Goal: Information Seeking & Learning: Learn about a topic

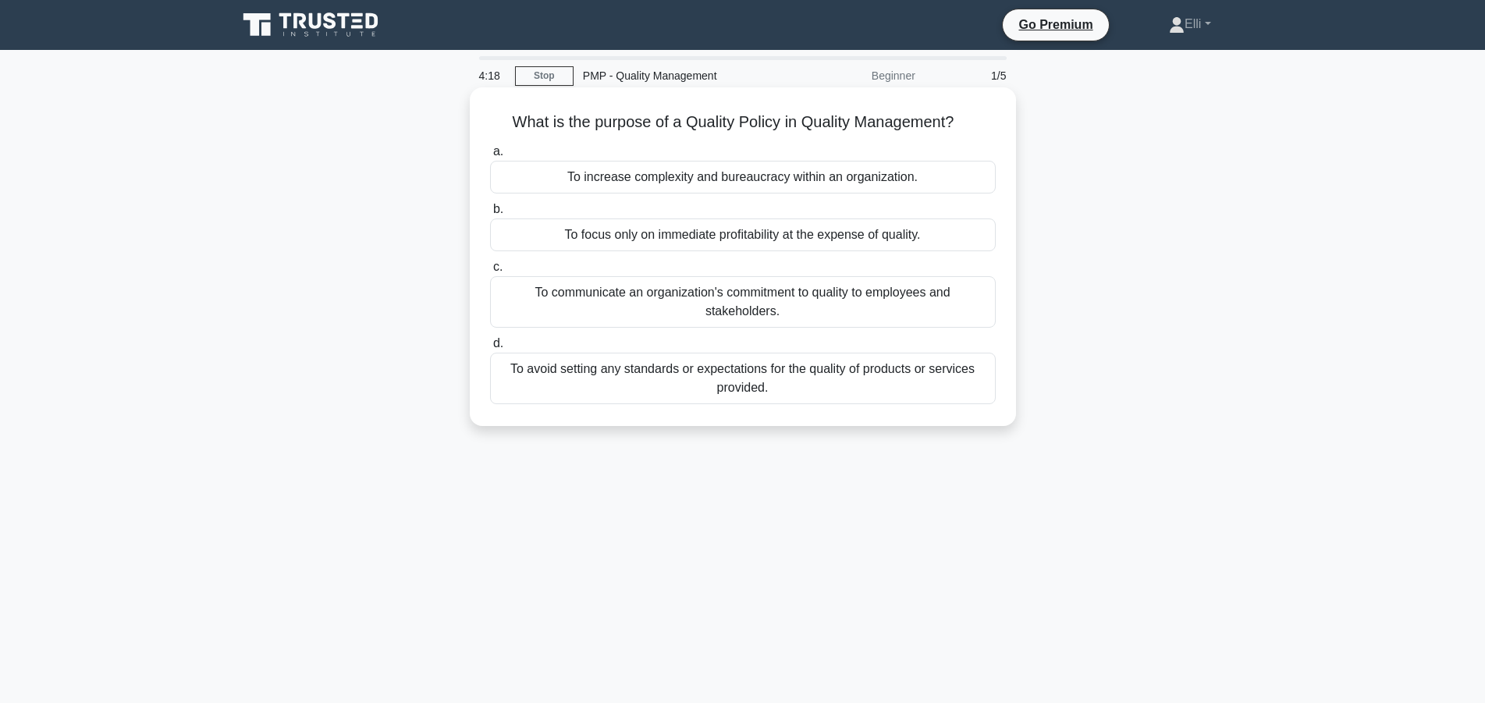
click at [801, 293] on div "To communicate an organization's commitment to quality to employees and stakeho…" at bounding box center [743, 301] width 506 height 51
click at [490, 272] on input "c. To communicate an organization's commitment to quality to employees and stak…" at bounding box center [490, 267] width 0 height 10
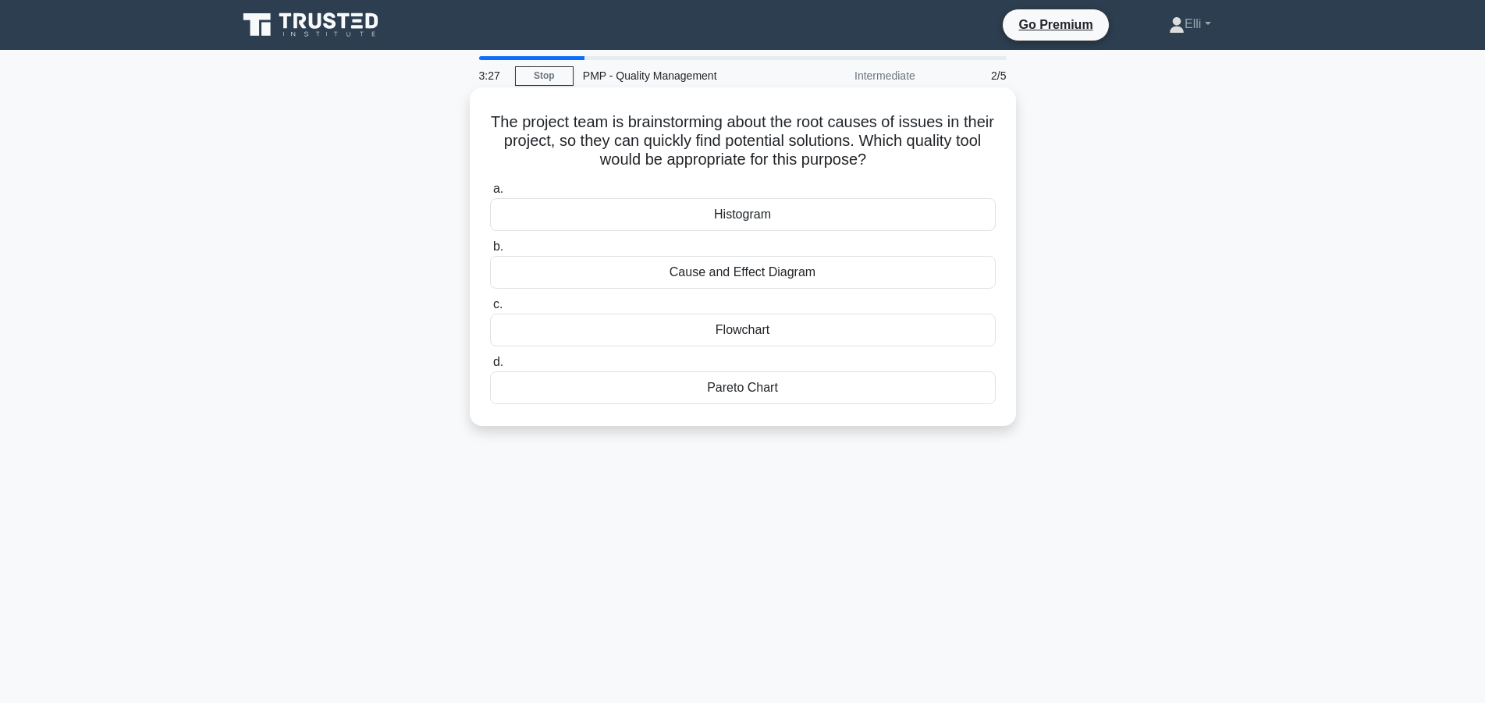
click at [719, 278] on div "Cause and Effect Diagram" at bounding box center [743, 272] width 506 height 33
click at [490, 252] on input "b. Cause and Effect Diagram" at bounding box center [490, 247] width 0 height 10
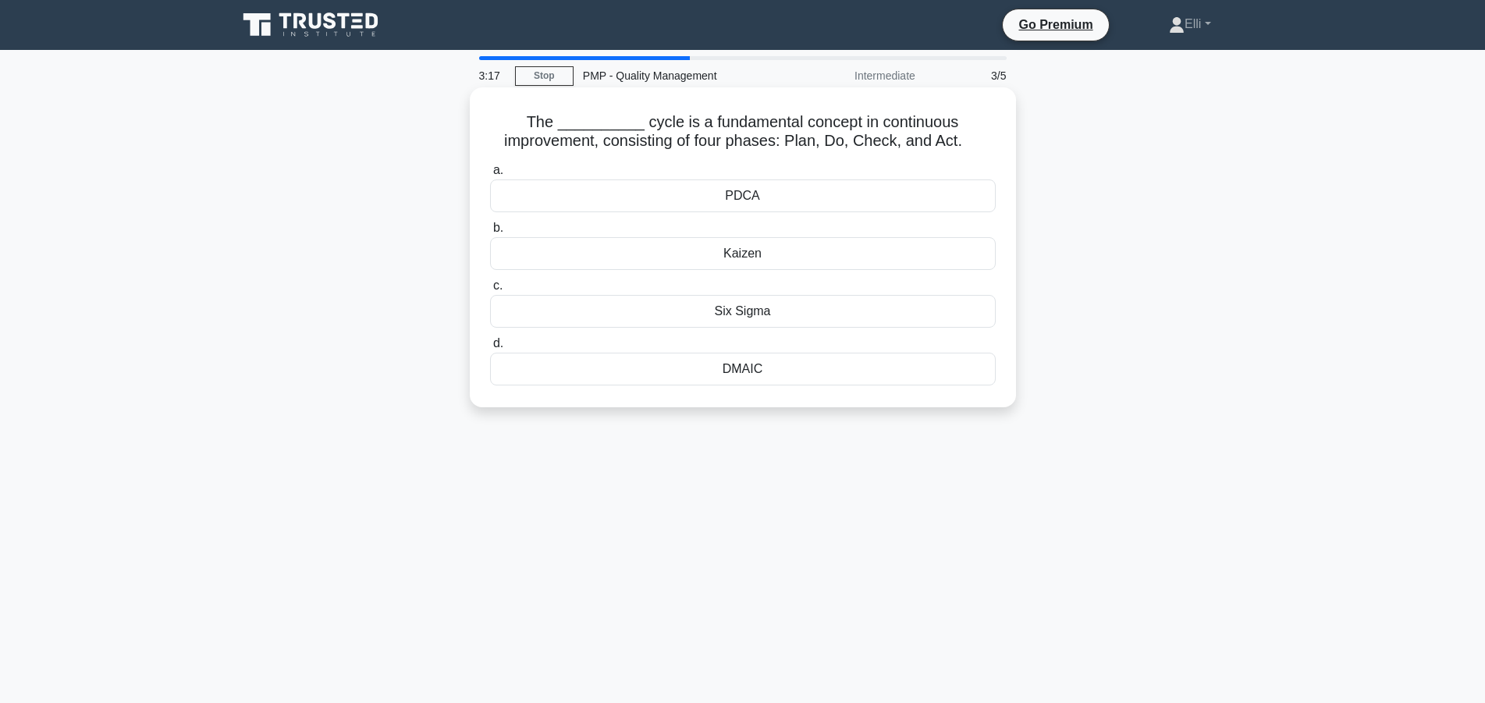
click at [824, 182] on div "PDCA" at bounding box center [743, 195] width 506 height 33
click at [490, 176] on input "a. PDCA" at bounding box center [490, 170] width 0 height 10
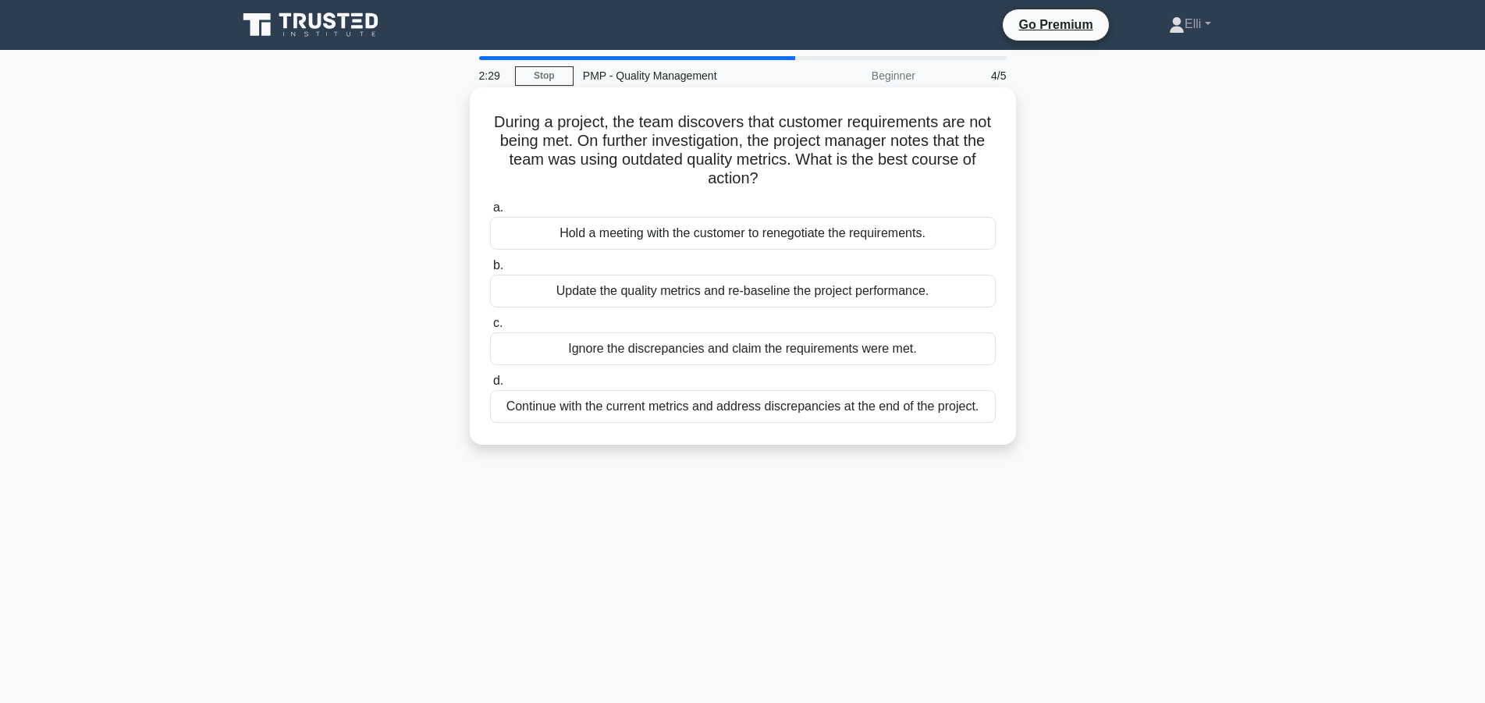
click at [698, 298] on div "Update the quality metrics and re-baseline the project performance." at bounding box center [743, 291] width 506 height 33
click at [490, 271] on input "b. Update the quality metrics and re-baseline the project performance." at bounding box center [490, 266] width 0 height 10
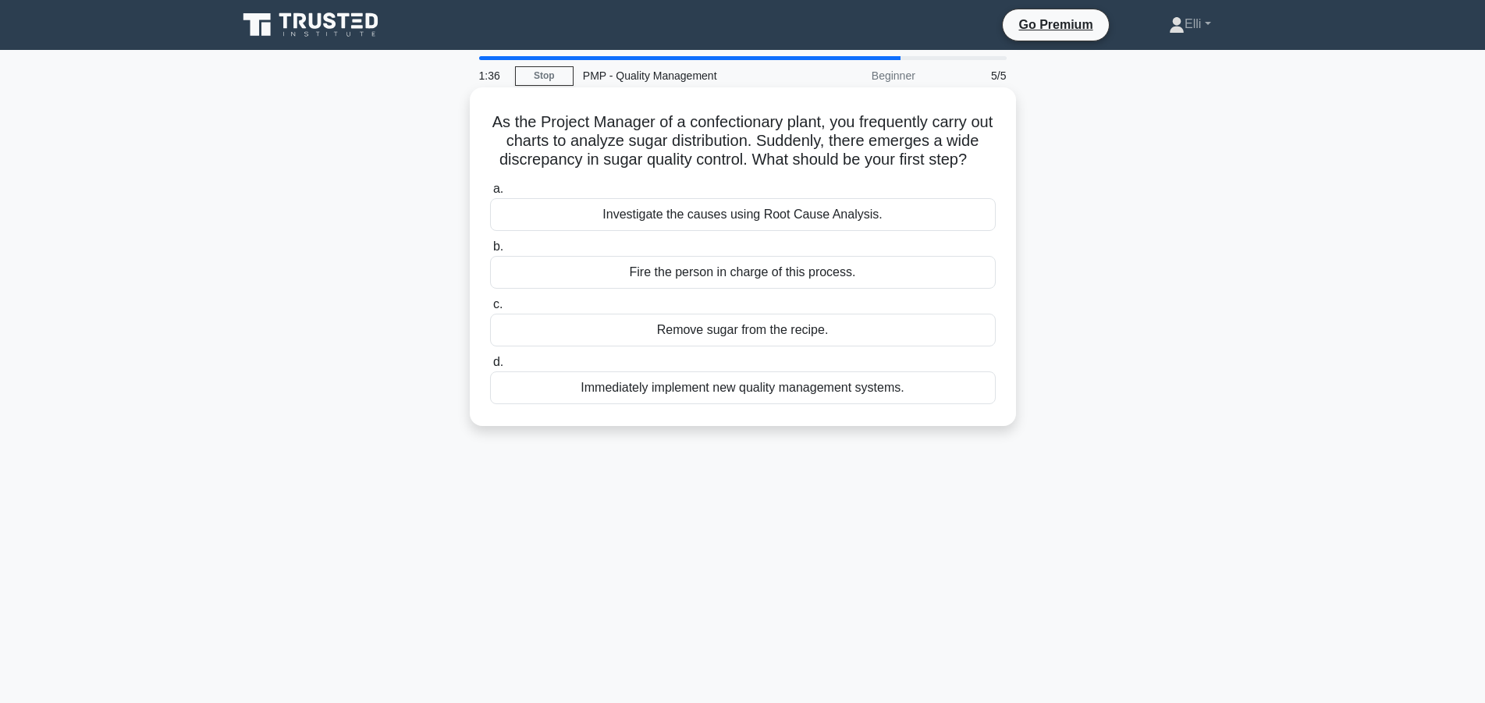
click at [660, 222] on div "Investigate the causes using Root Cause Analysis." at bounding box center [743, 214] width 506 height 33
click at [490, 194] on input "a. Investigate the causes using Root Cause Analysis." at bounding box center [490, 189] width 0 height 10
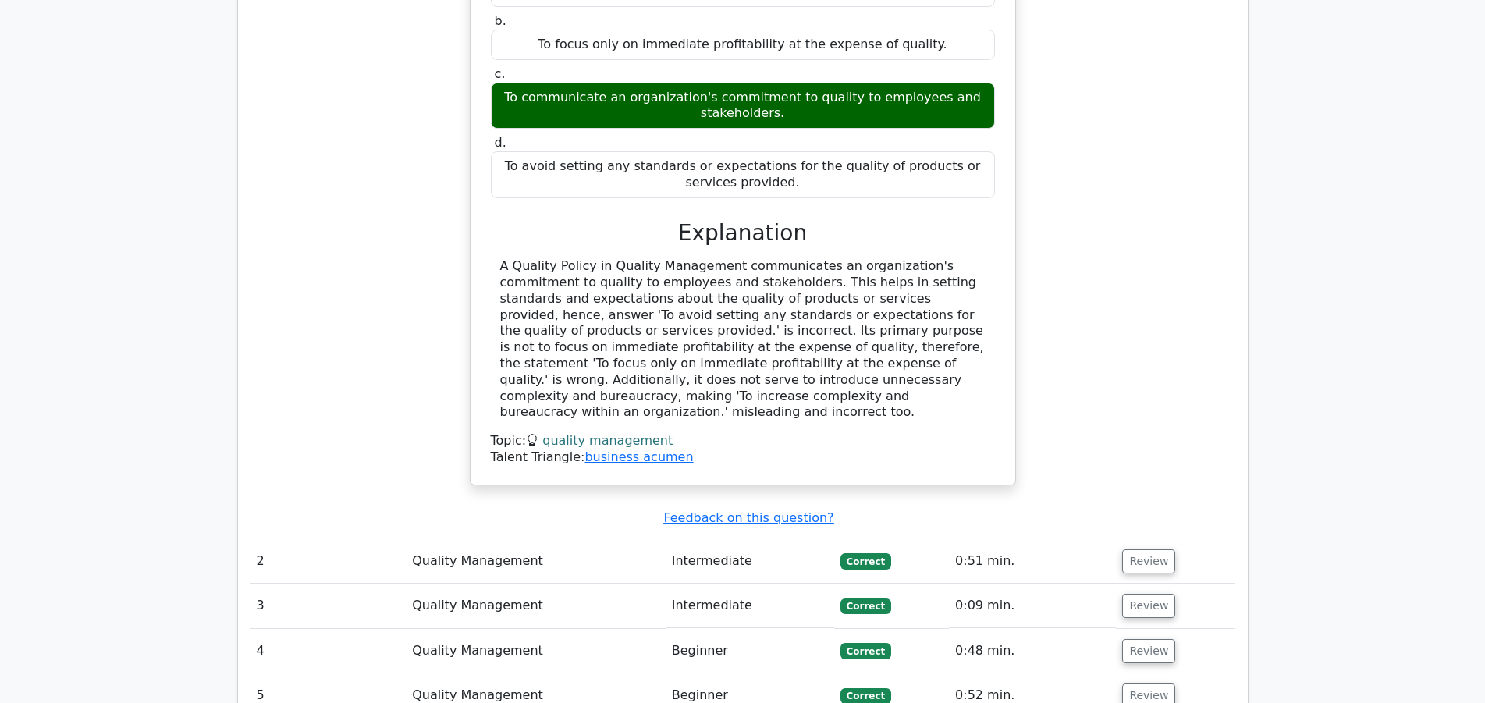
scroll to position [1433, 0]
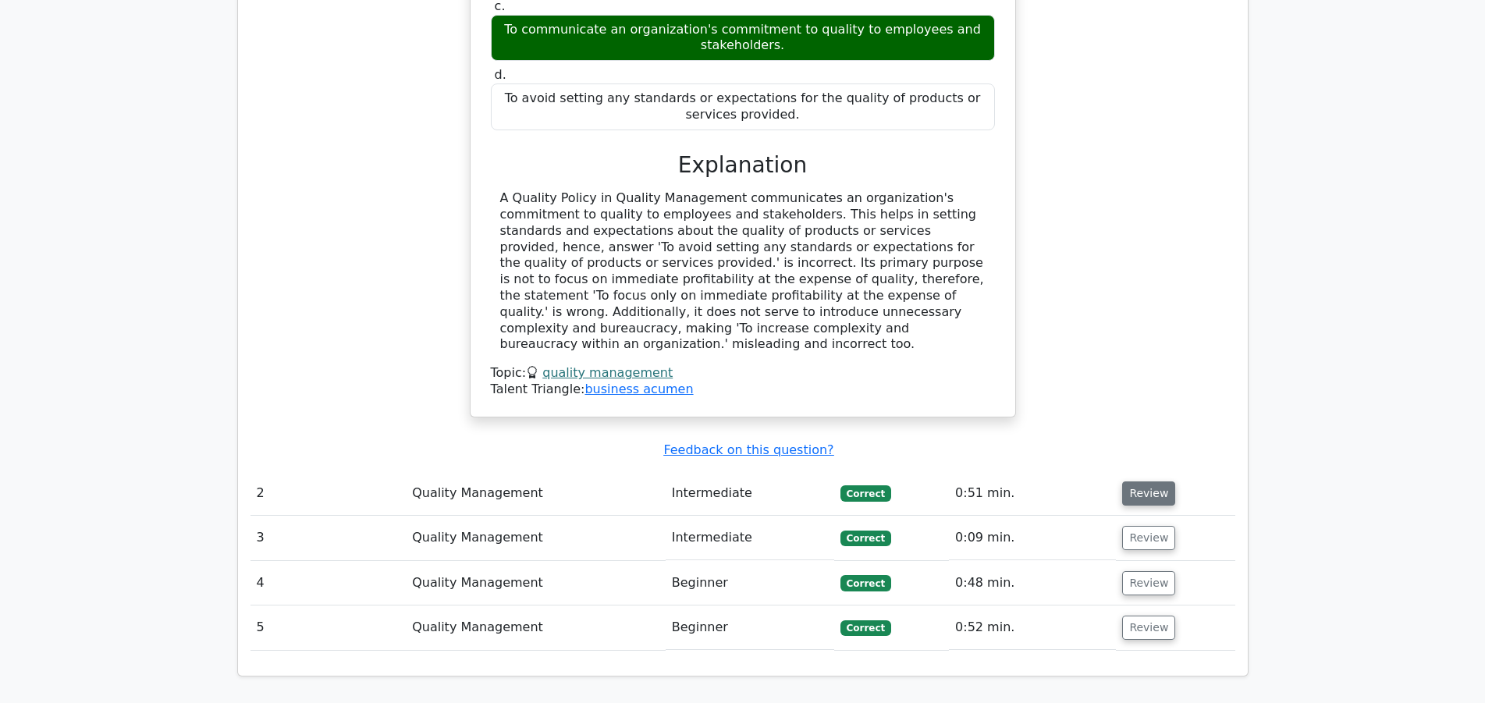
click at [1138, 481] on button "Review" at bounding box center [1148, 493] width 53 height 24
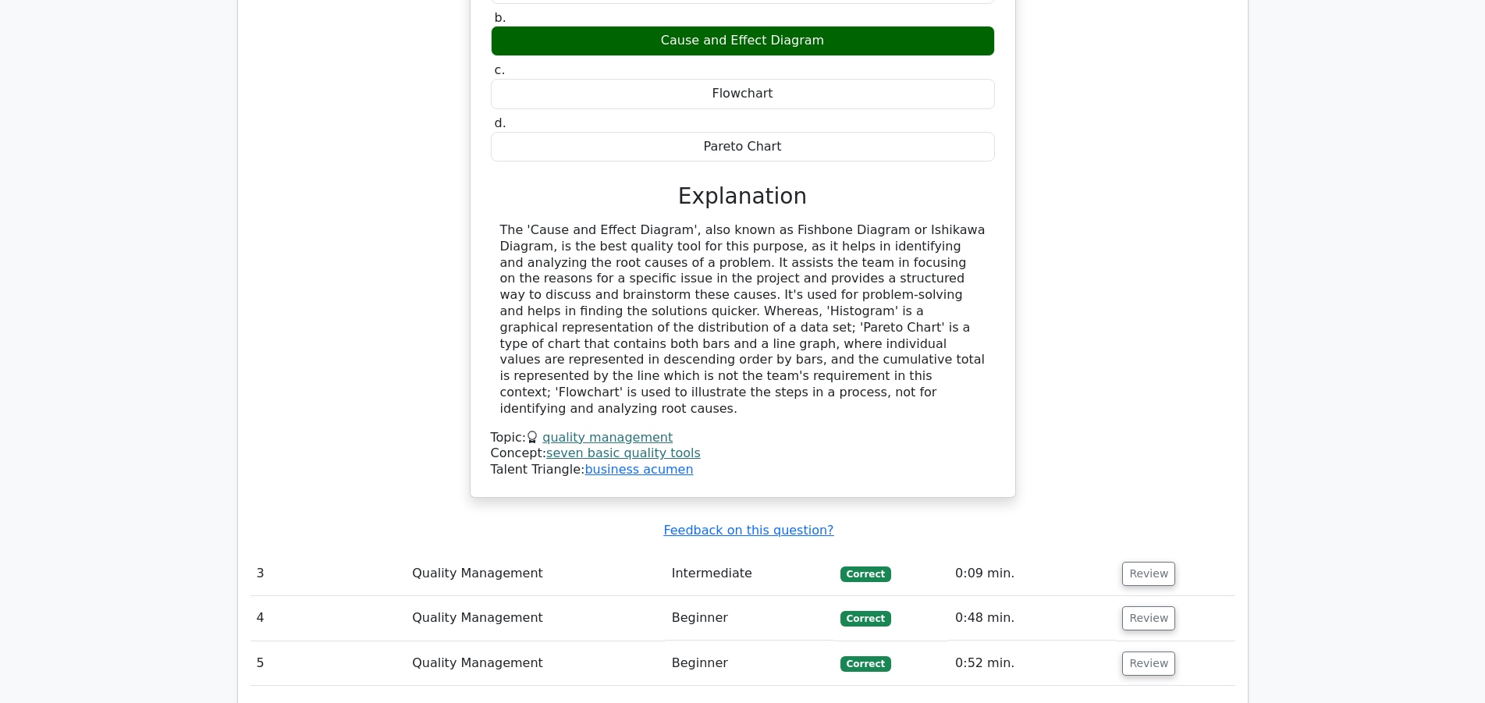
scroll to position [2149, 0]
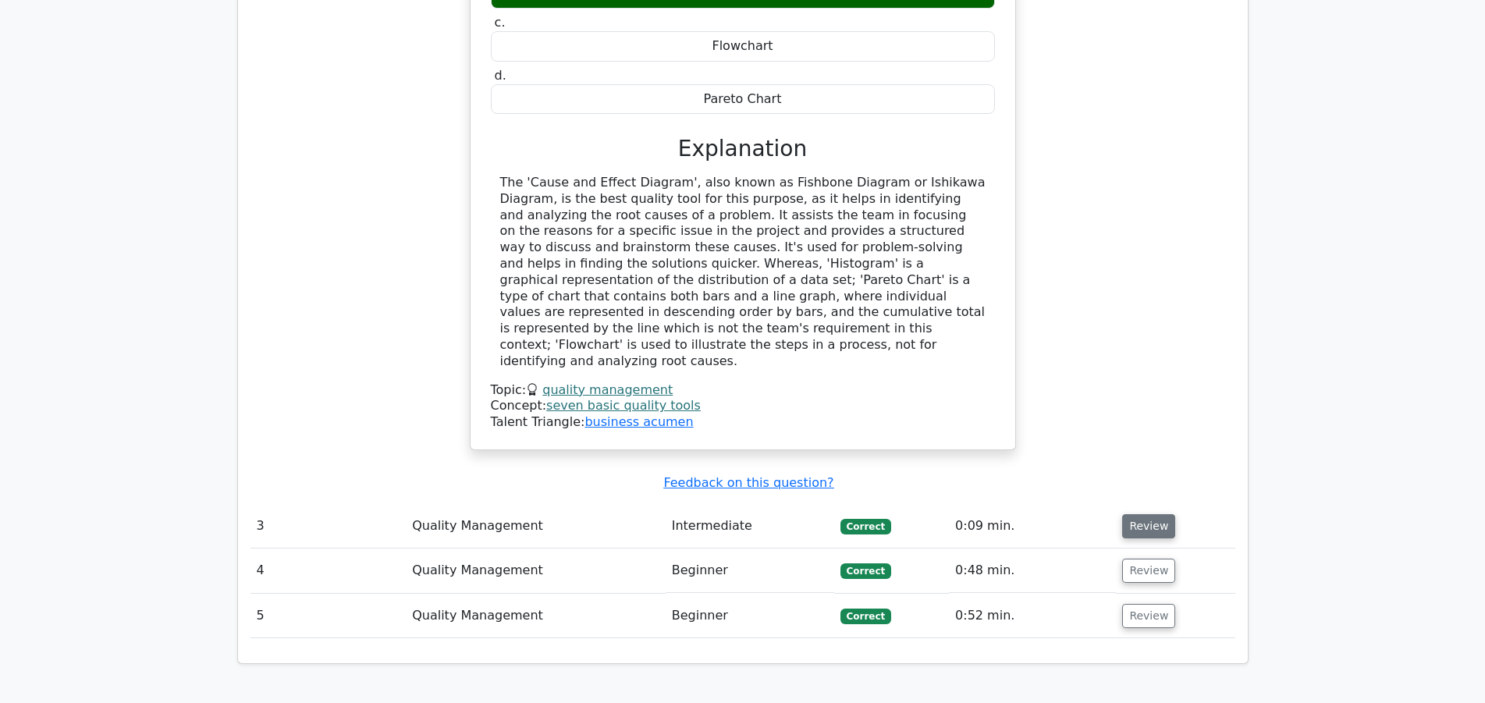
click at [1139, 514] on button "Review" at bounding box center [1148, 526] width 53 height 24
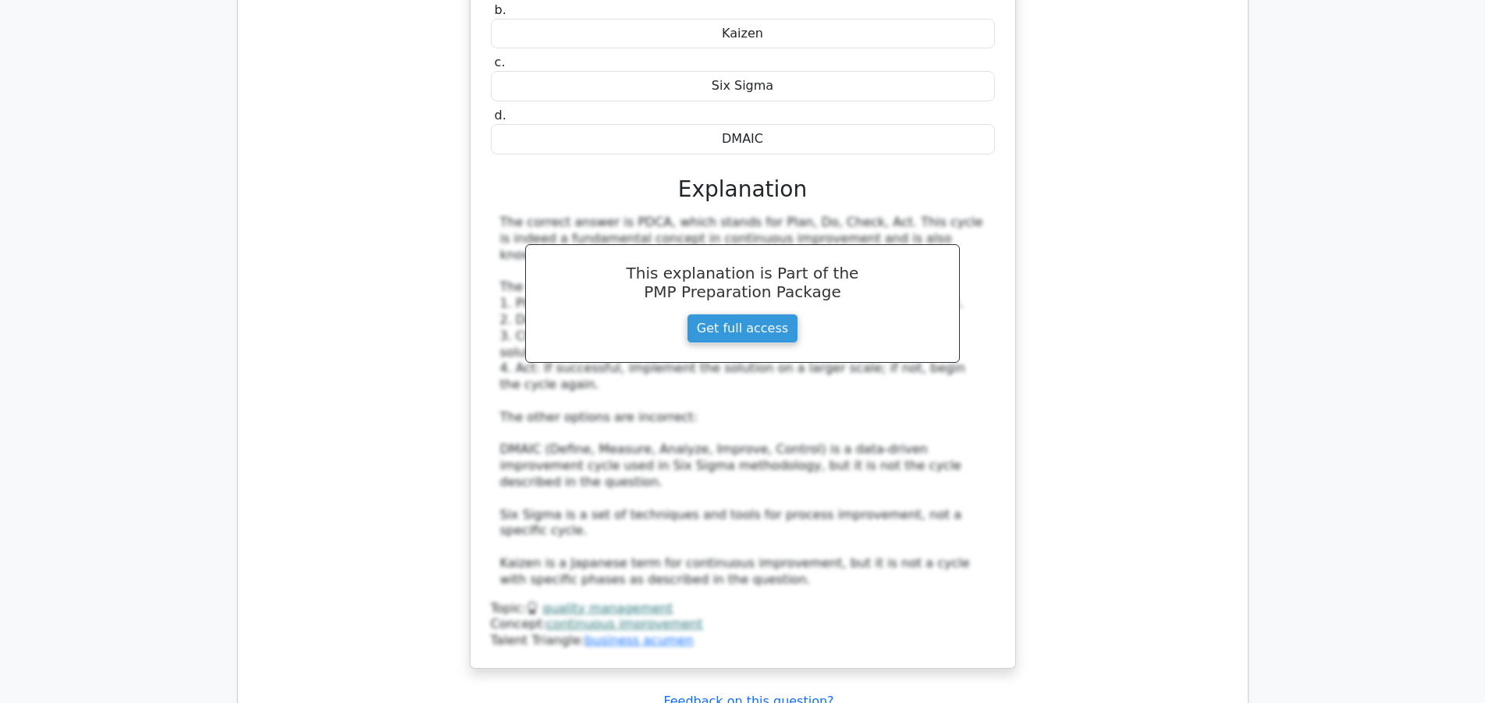
scroll to position [3104, 0]
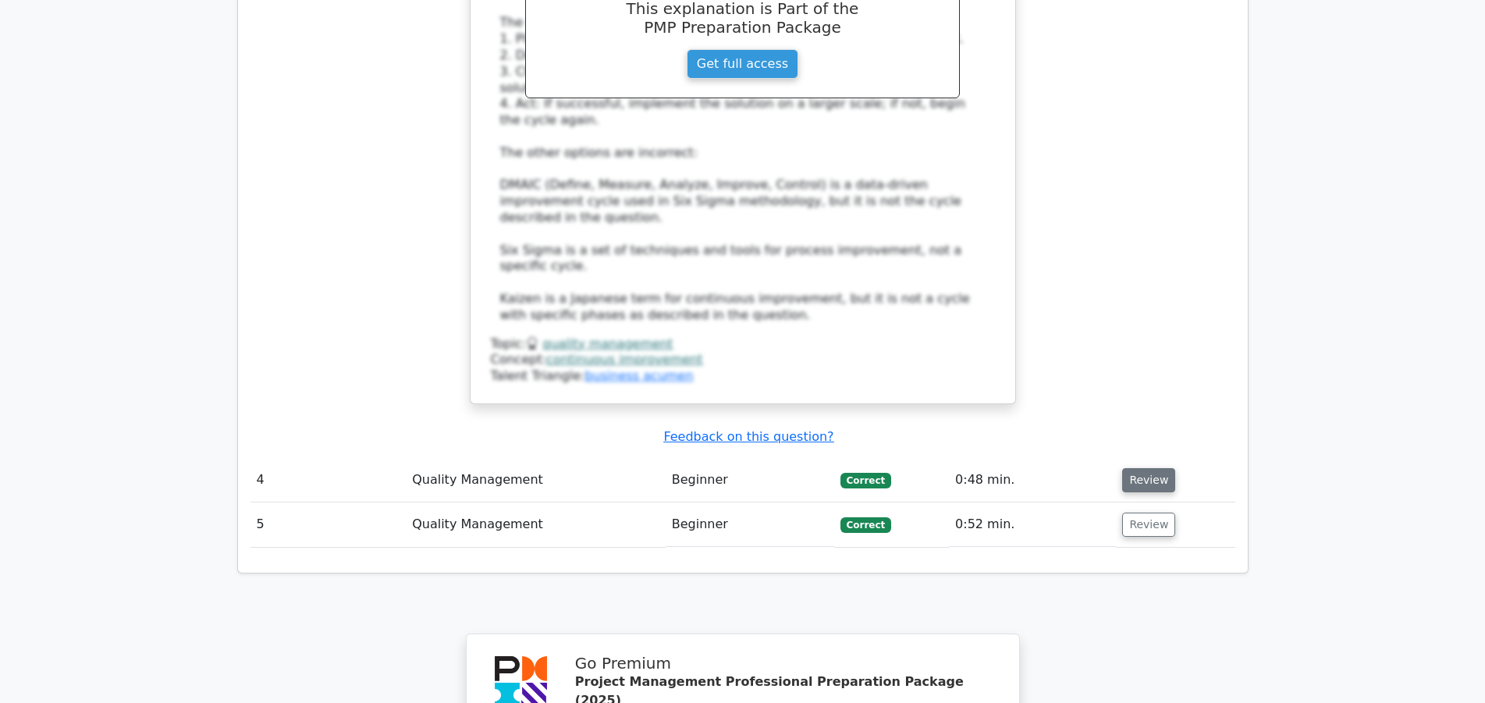
click at [1145, 468] on button "Review" at bounding box center [1148, 480] width 53 height 24
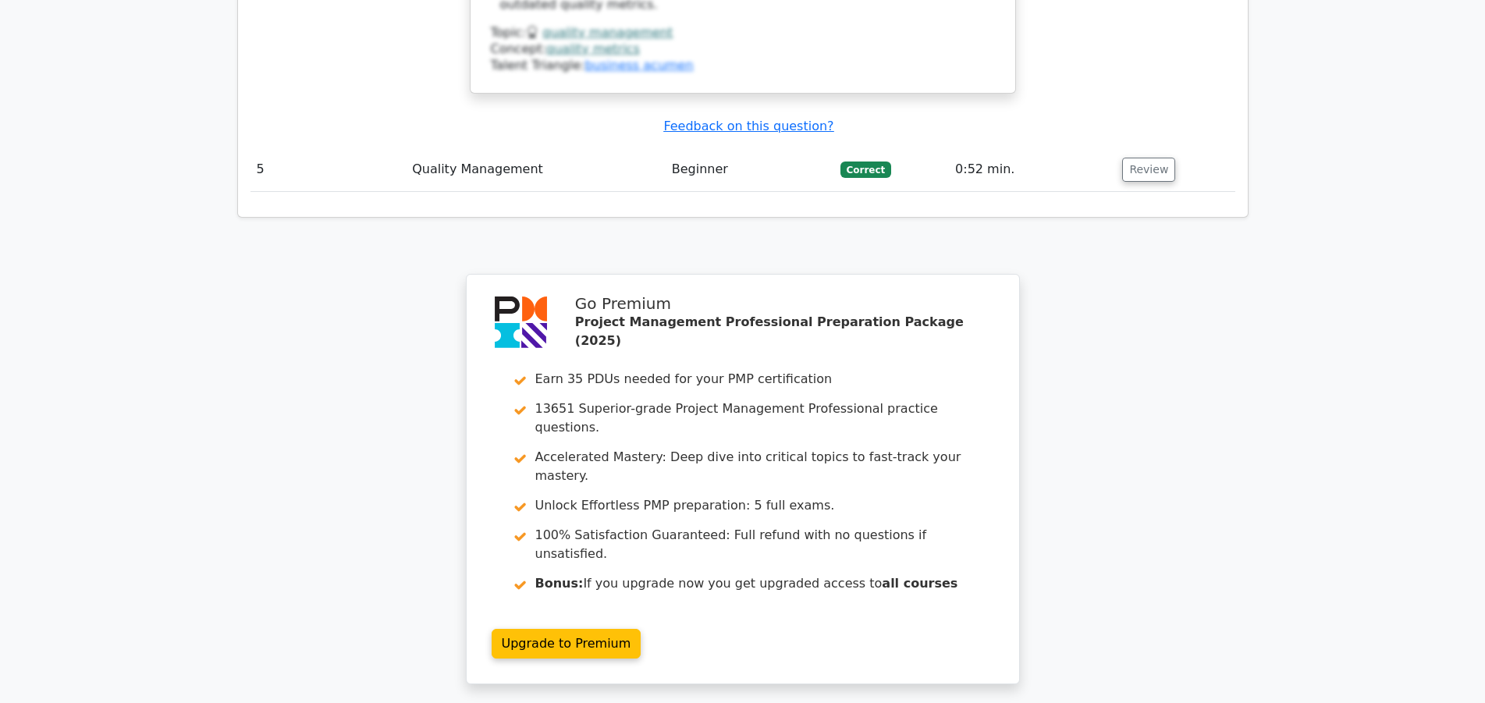
scroll to position [4206, 0]
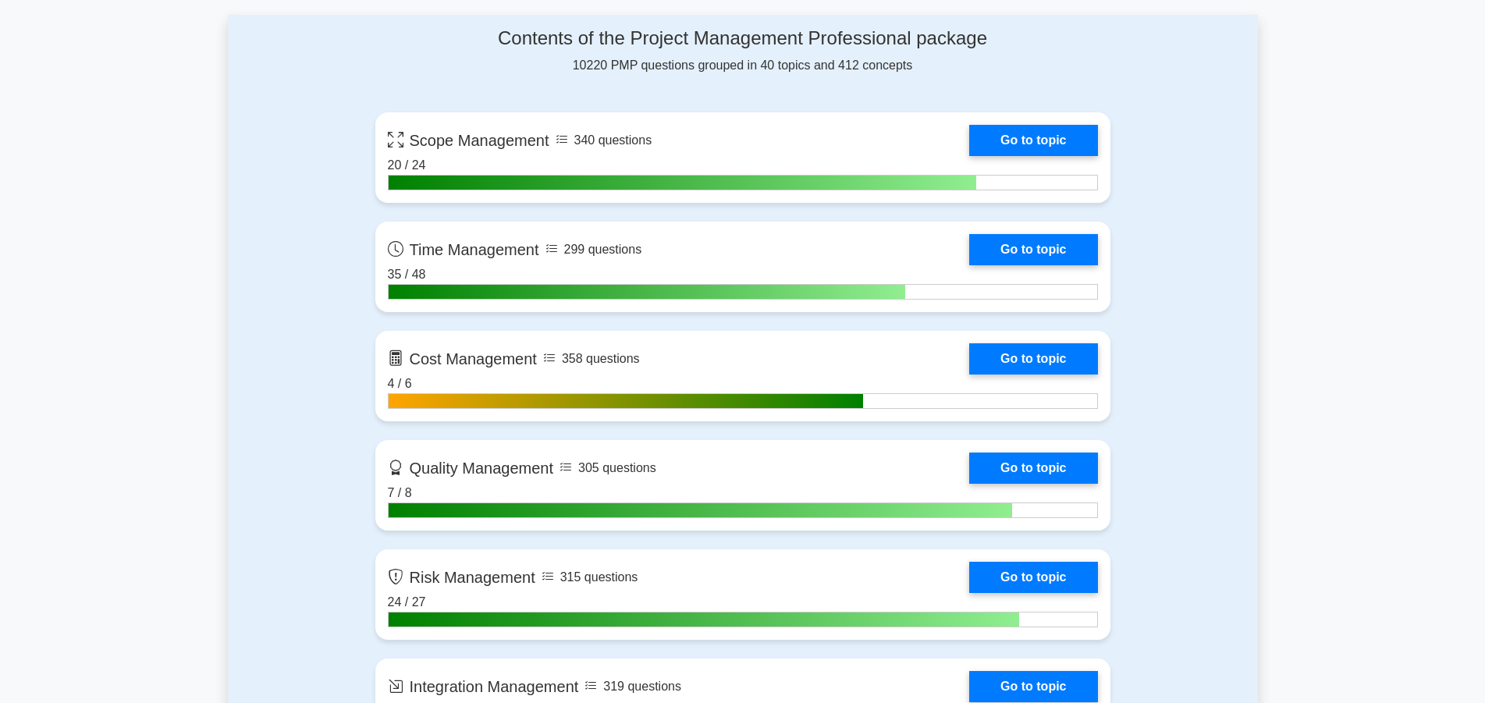
scroll to position [1114, 0]
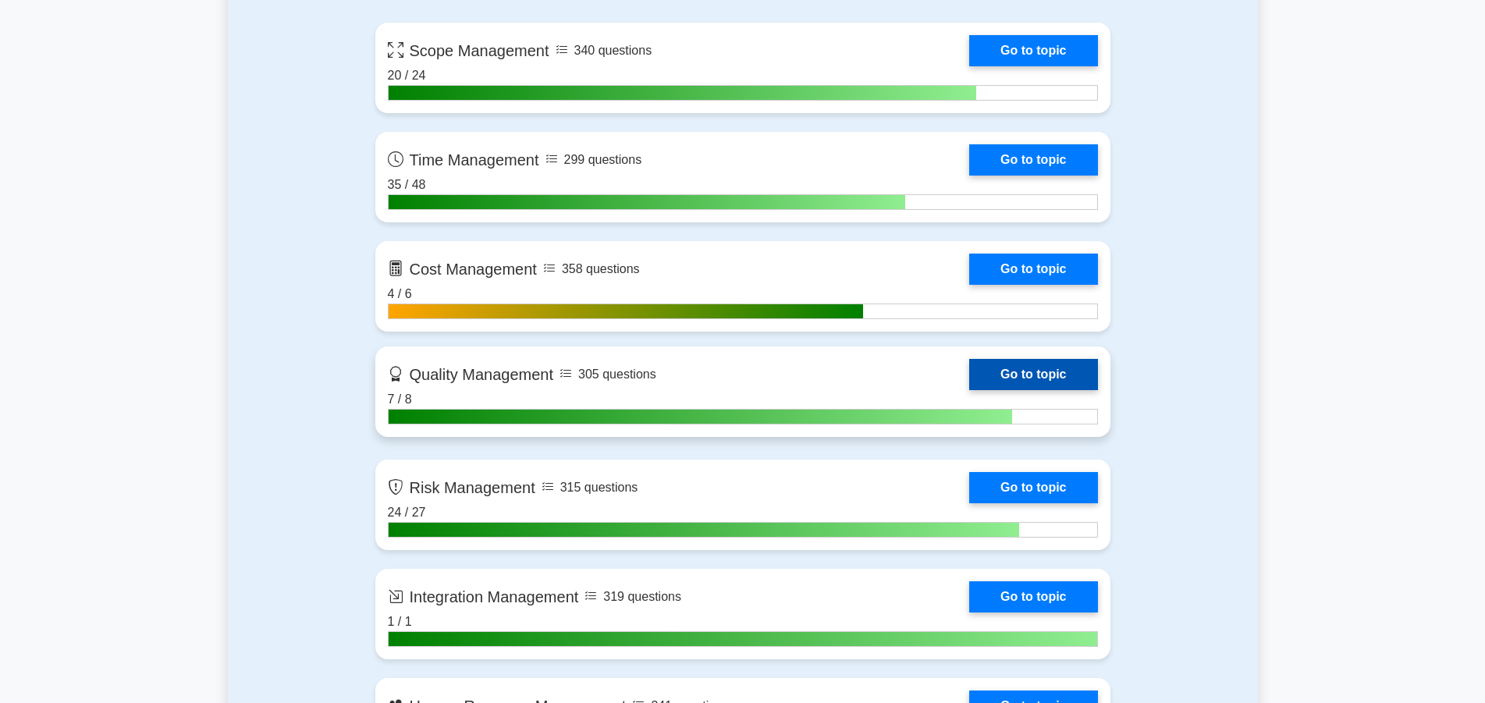
click at [1029, 374] on link "Go to topic" at bounding box center [1033, 374] width 128 height 31
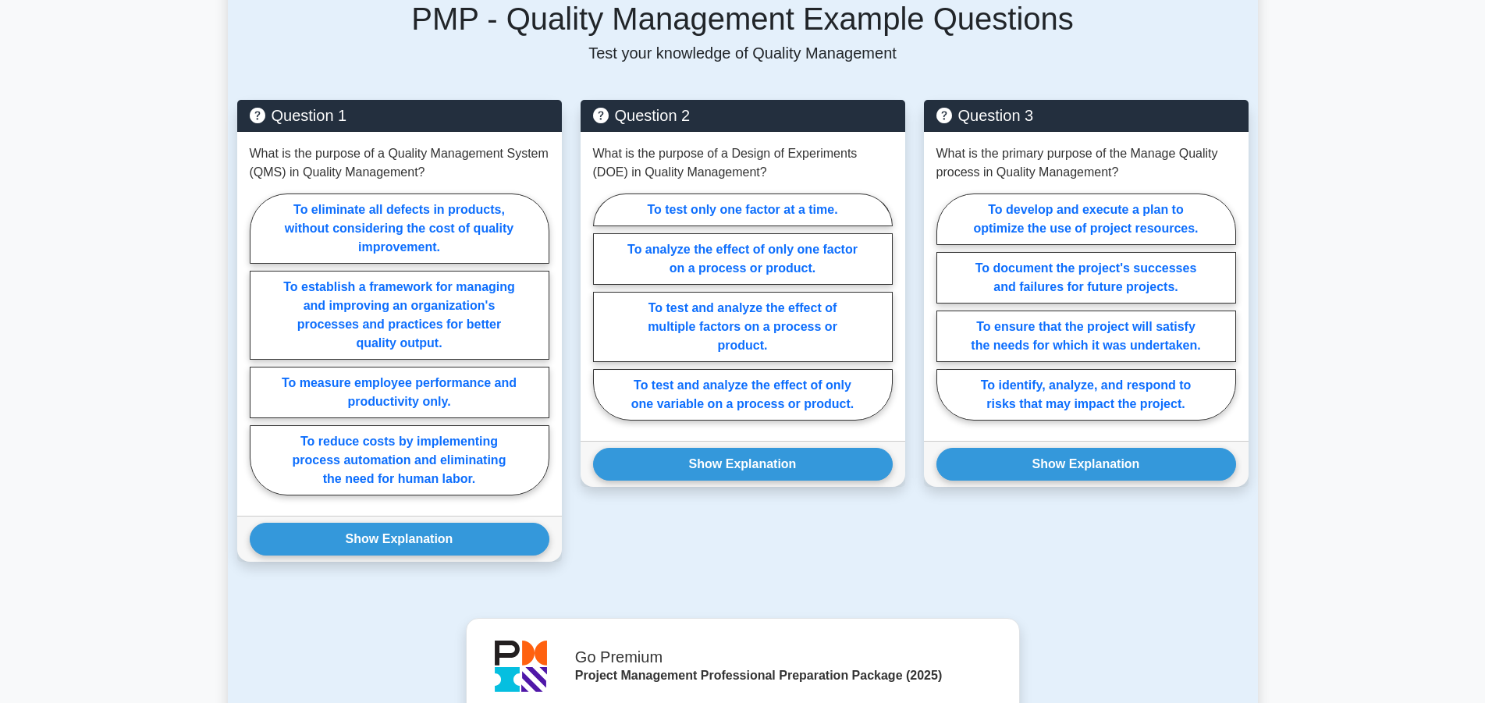
scroll to position [1035, 0]
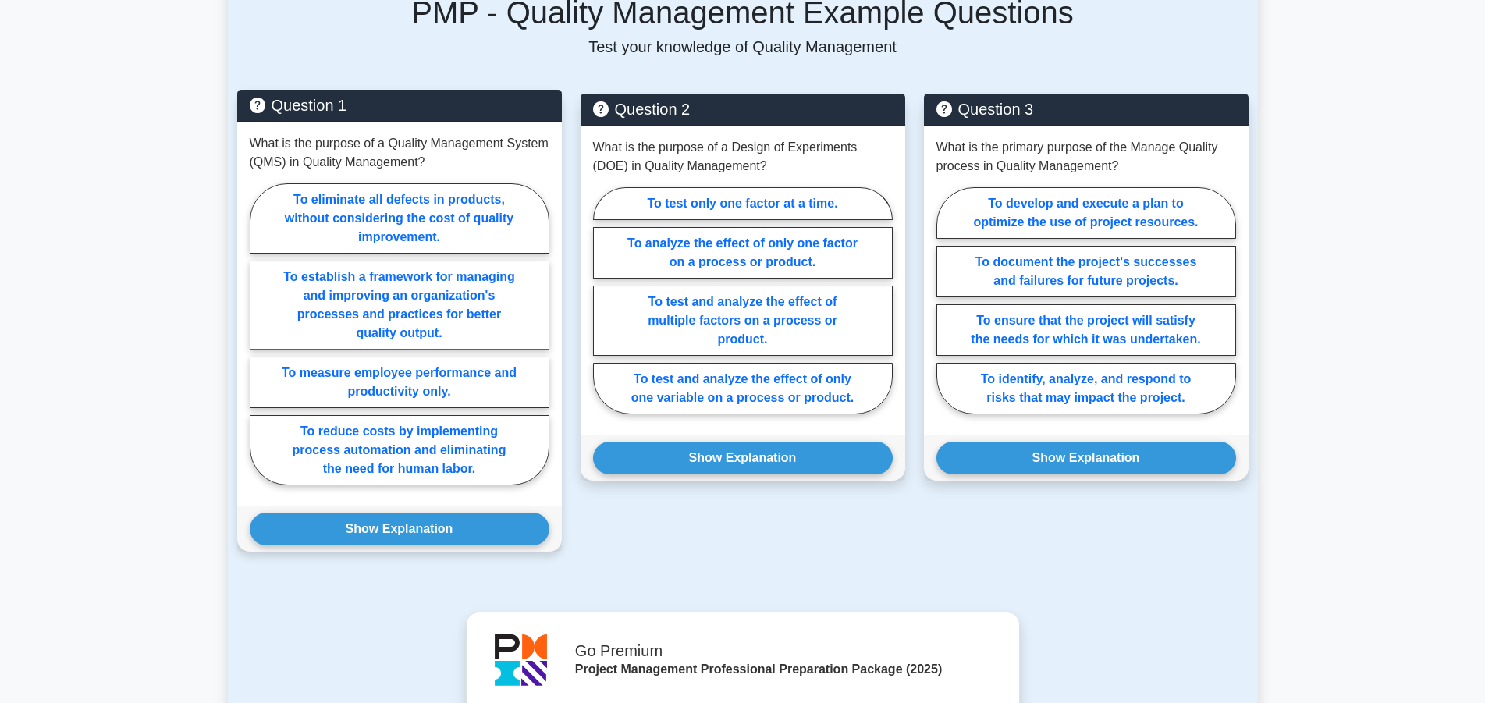
click at [446, 328] on label "To establish a framework for managing and improving an organization's processes…" at bounding box center [400, 305] width 300 height 89
click at [260, 334] on input "To establish a framework for managing and improving an organization's processes…" at bounding box center [255, 339] width 10 height 10
radio input "true"
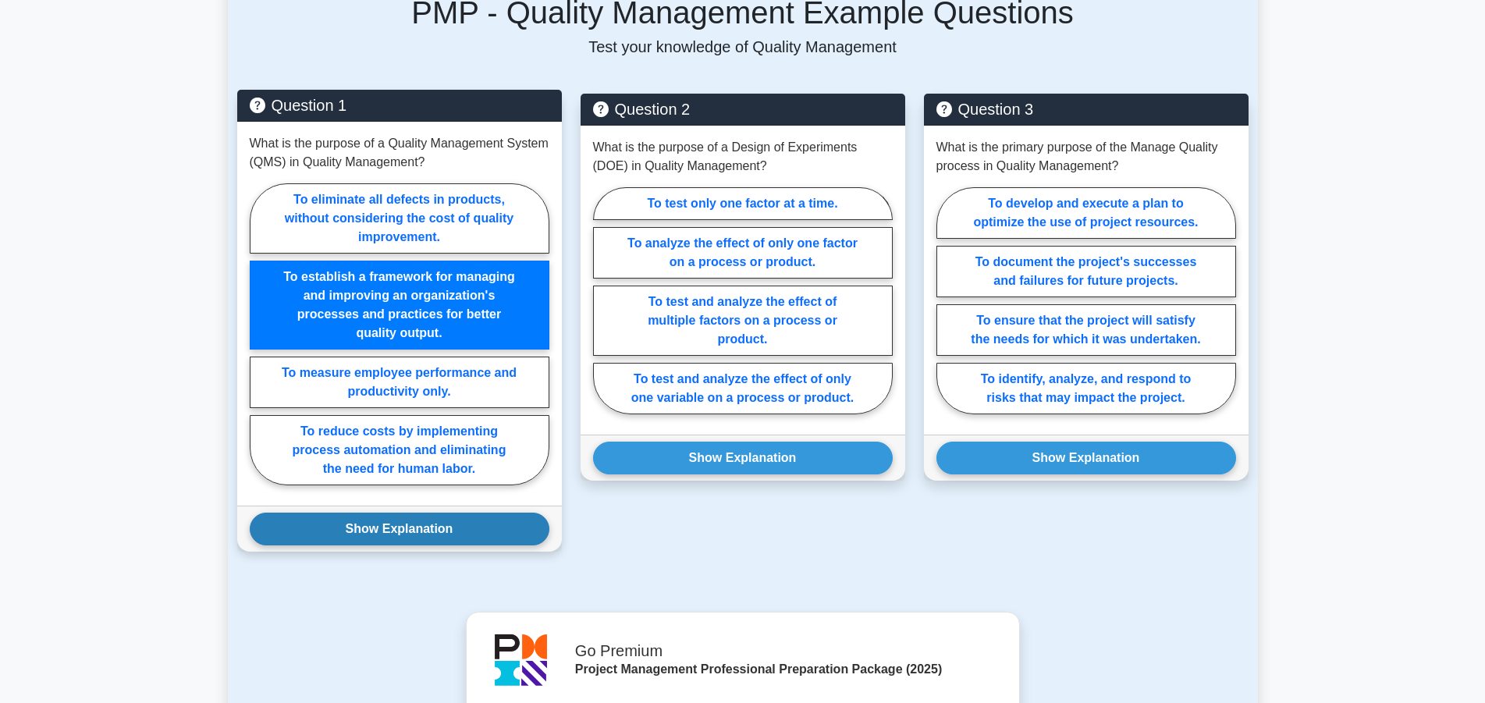
click at [433, 526] on button "Show Explanation" at bounding box center [400, 529] width 300 height 33
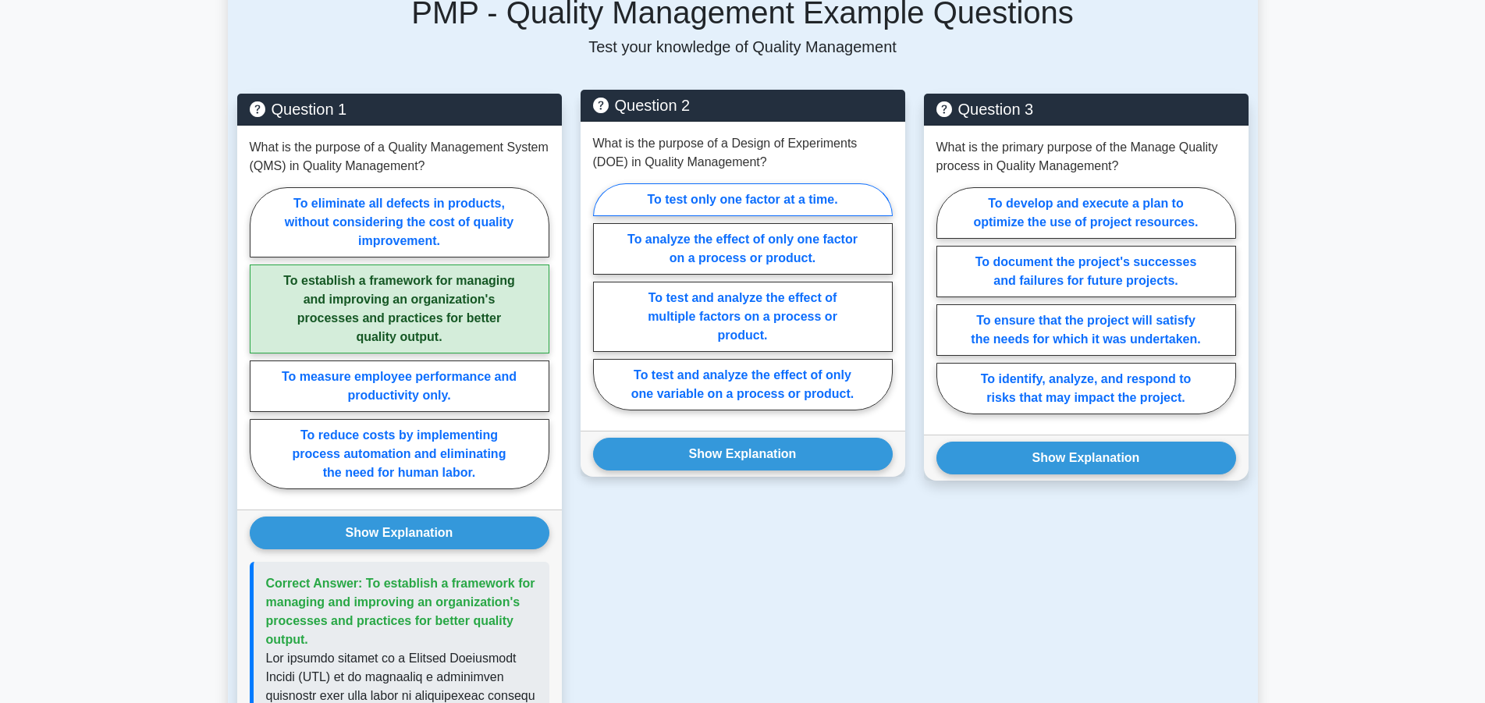
click at [789, 198] on label "To test only one factor at a time." at bounding box center [743, 199] width 300 height 33
click at [603, 297] on input "To test only one factor at a time." at bounding box center [598, 302] width 10 height 10
radio input "true"
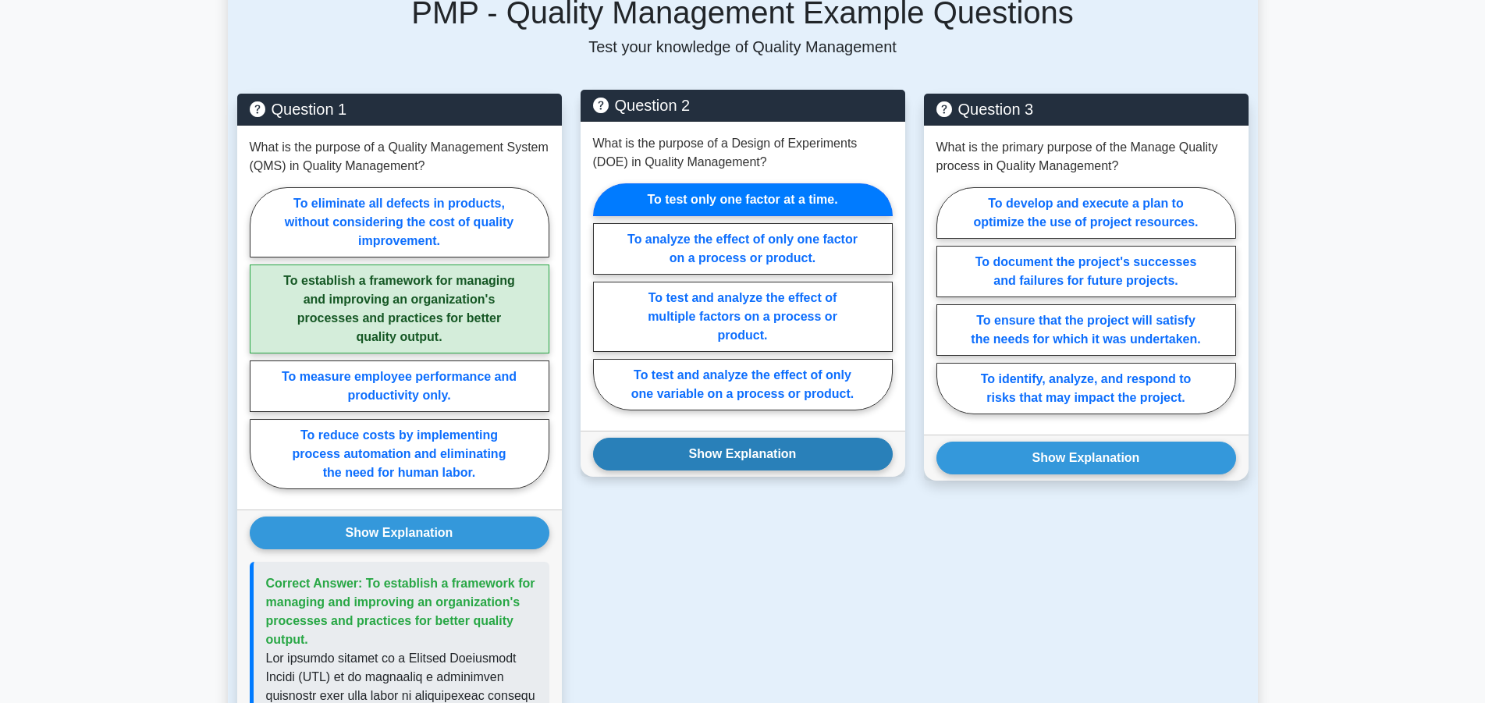
click at [793, 449] on button "Show Explanation" at bounding box center [743, 454] width 300 height 33
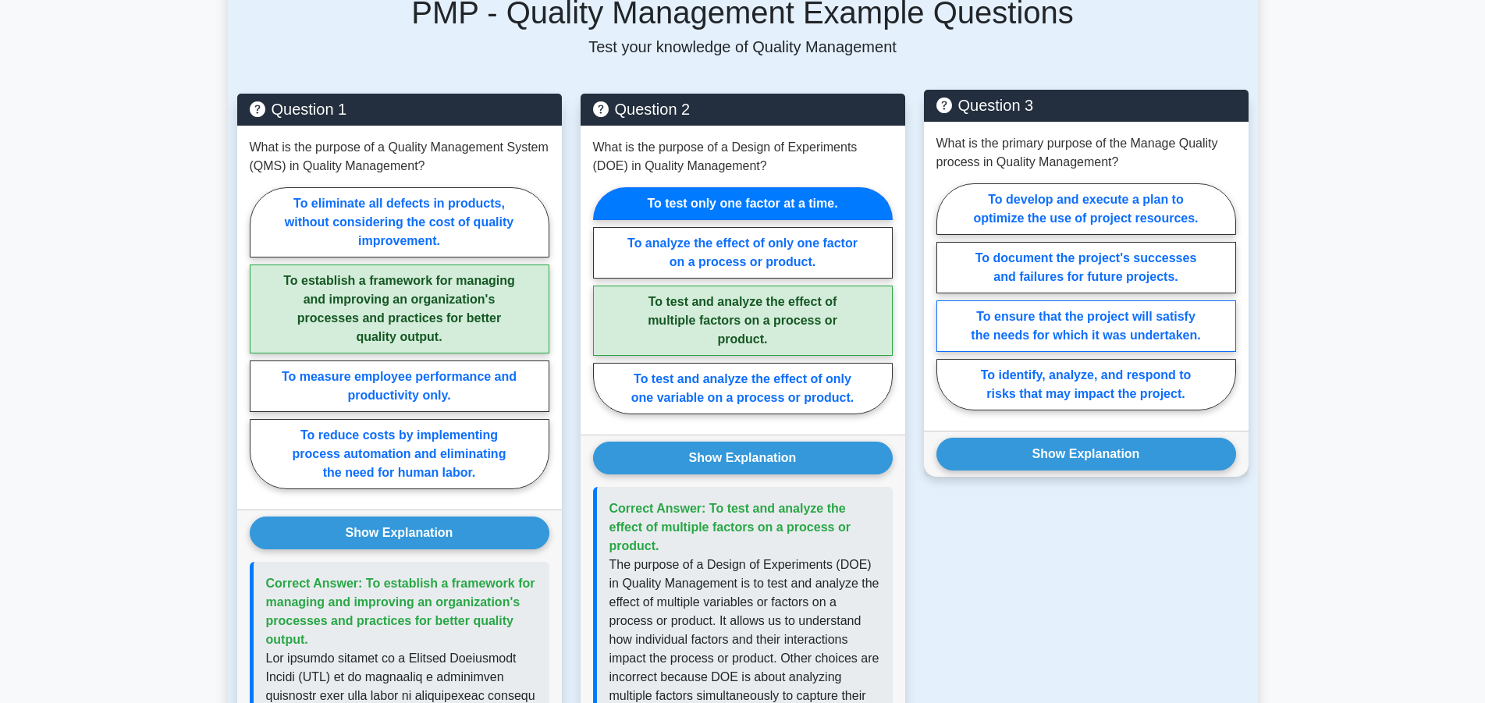
click at [1174, 332] on label "To ensure that the project will satisfy the needs for which it was undertaken." at bounding box center [1086, 325] width 300 height 51
click at [946, 307] on input "To ensure that the project will satisfy the needs for which it was undertaken." at bounding box center [941, 302] width 10 height 10
radio input "true"
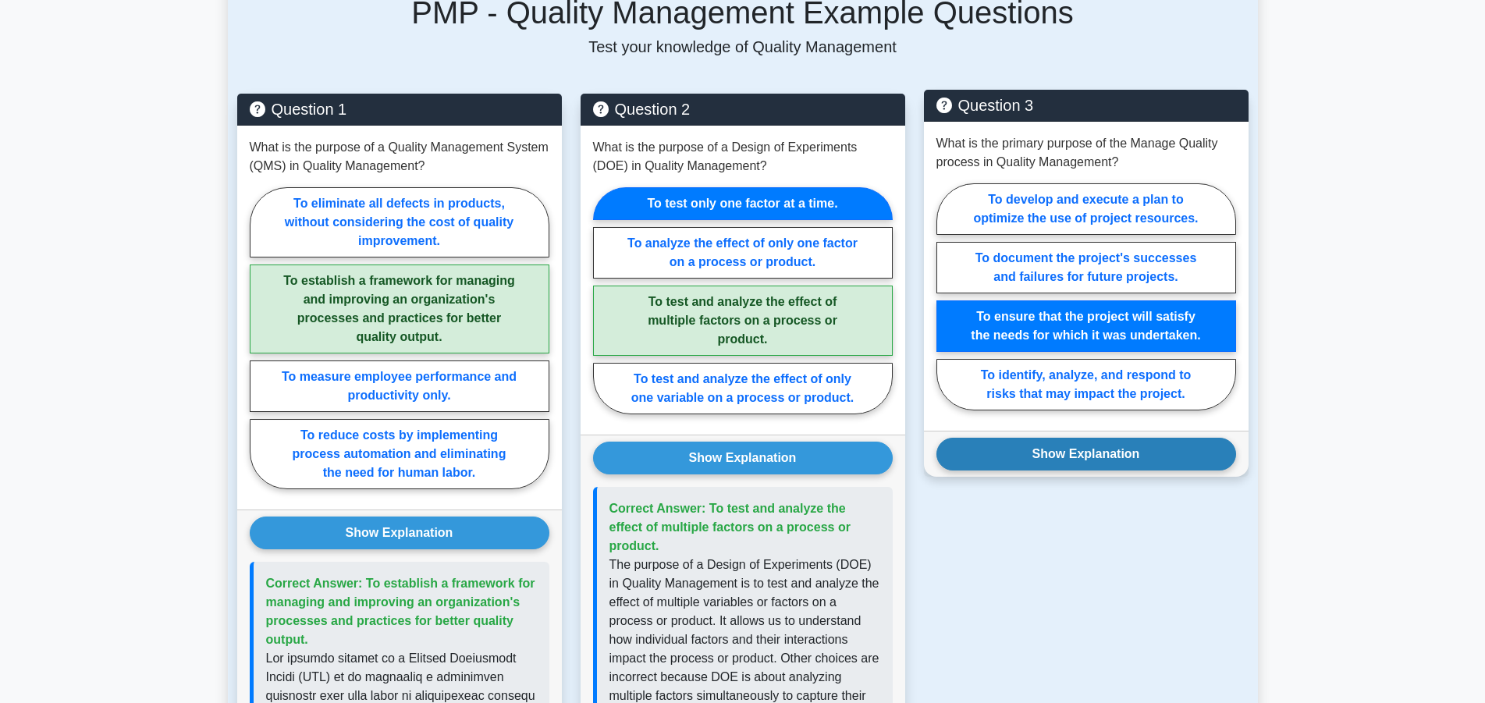
click at [1083, 449] on button "Show Explanation" at bounding box center [1086, 454] width 300 height 33
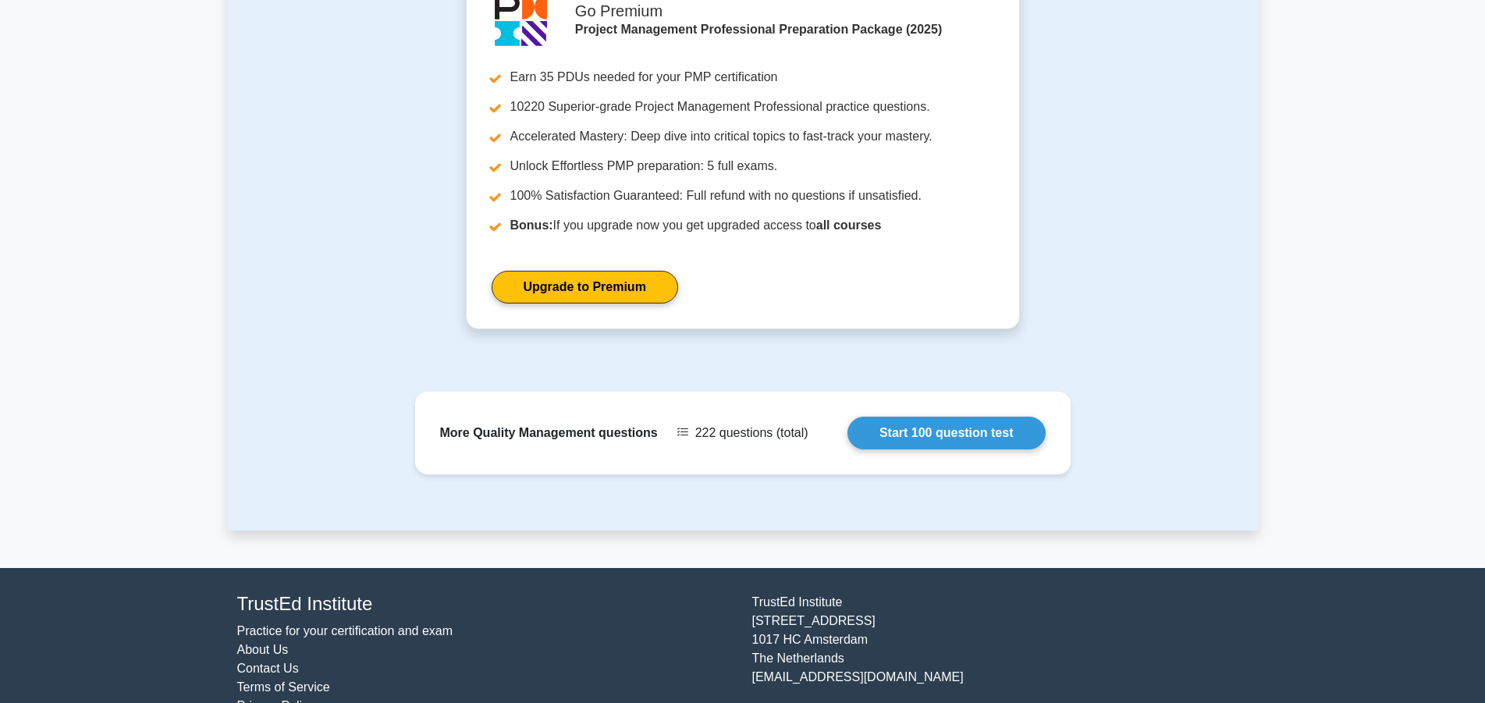
scroll to position [2386, 0]
